Goal: Navigation & Orientation: Find specific page/section

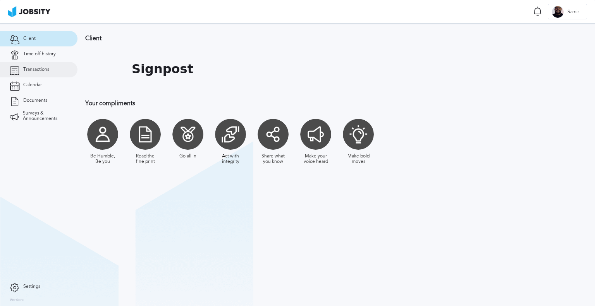
click at [33, 74] on link "Transactions" at bounding box center [38, 69] width 77 height 15
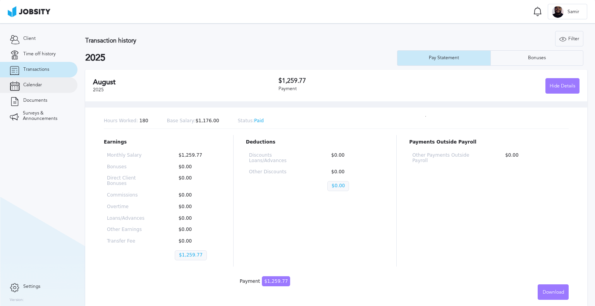
click at [36, 85] on span "Calendar" at bounding box center [32, 85] width 19 height 5
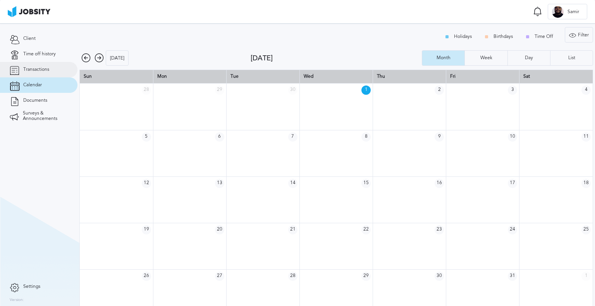
click at [39, 74] on link "Transactions" at bounding box center [38, 69] width 77 height 15
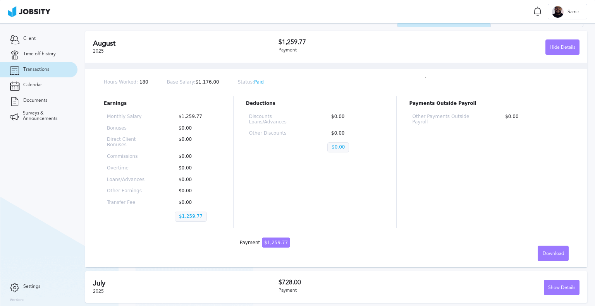
scroll to position [39, 0]
